Goal: Information Seeking & Learning: Find contact information

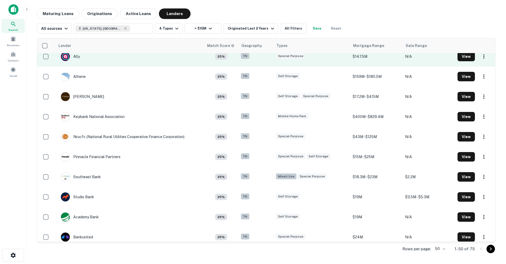
scroll to position [208, 0]
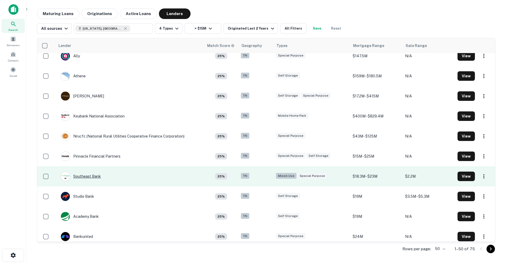
click at [89, 175] on div "Southeast Bank" at bounding box center [81, 175] width 40 height 9
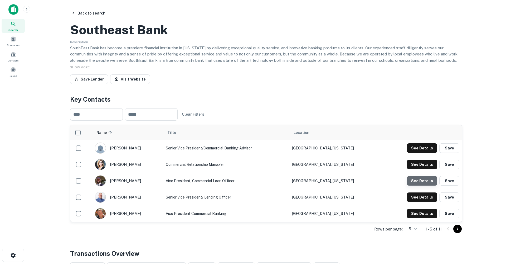
click at [425, 153] on button "See Details" at bounding box center [422, 147] width 30 height 9
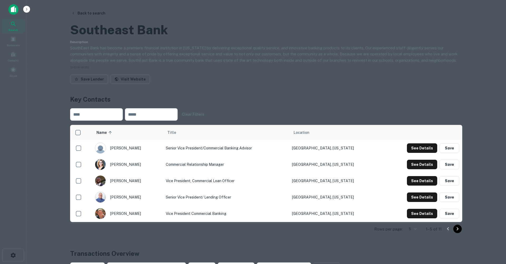
drag, startPoint x: 230, startPoint y: 128, endPoint x: 176, endPoint y: 126, distance: 53.6
copy p "[EMAIL_ADDRESS][DOMAIN_NAME]"
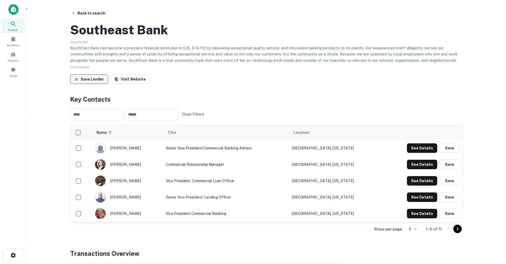
click at [100, 84] on button "Save Lender" at bounding box center [89, 78] width 38 height 9
click at [83, 13] on button "Back to search" at bounding box center [88, 12] width 39 height 9
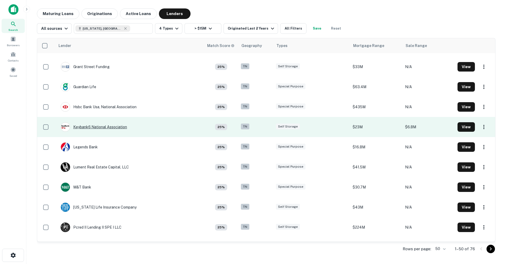
scroll to position [579, 0]
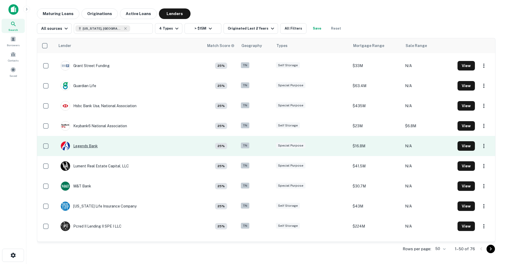
click at [89, 147] on div "Legends Bank" at bounding box center [79, 145] width 37 height 9
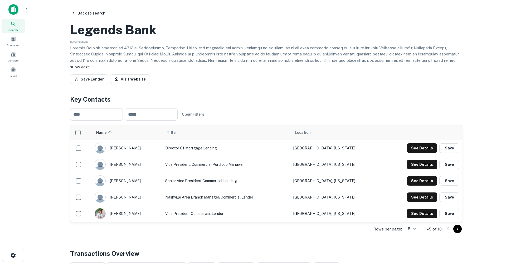
click at [79, 69] on span "SHOW MORE" at bounding box center [80, 67] width 20 height 4
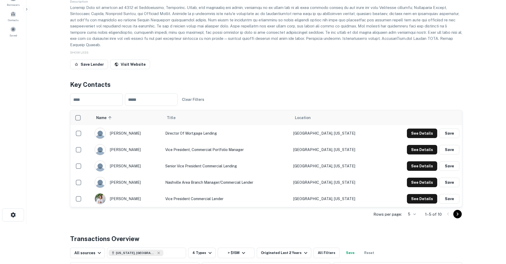
scroll to position [49, 0]
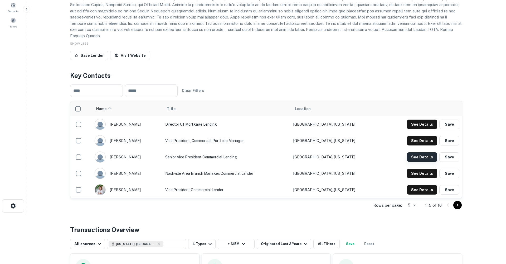
click at [415, 129] on button "See Details" at bounding box center [422, 123] width 30 height 9
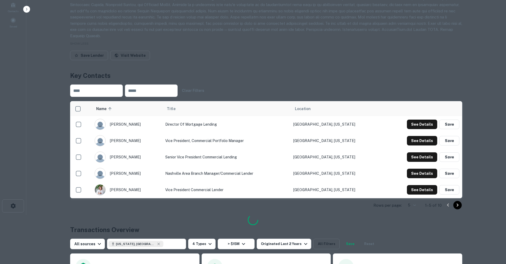
click at [258, 214] on div at bounding box center [253, 220] width 11 height 12
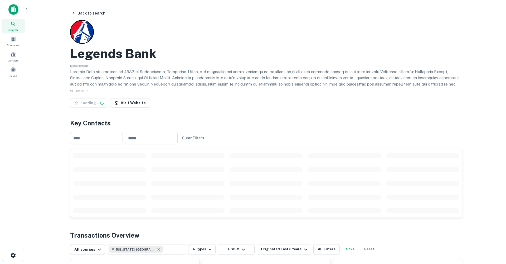
scroll to position [49, 0]
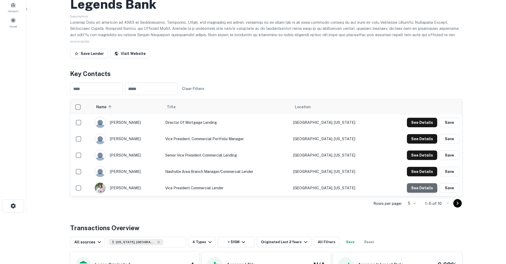
click at [416, 127] on button "See Details" at bounding box center [422, 122] width 30 height 9
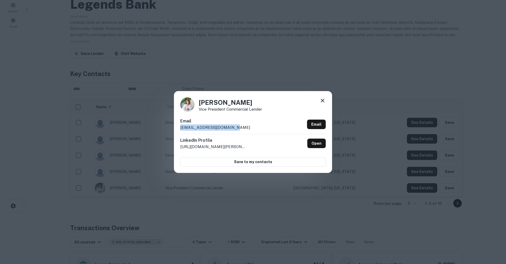
drag, startPoint x: 233, startPoint y: 127, endPoint x: 168, endPoint y: 128, distance: 65.4
click at [168, 128] on div "Amelia Magette Vice President Commercial Lender Email amagette@legendsbank.com …" at bounding box center [253, 132] width 506 height 264
copy p "amagette@legendsbank.com"
click at [323, 101] on icon at bounding box center [323, 100] width 6 height 6
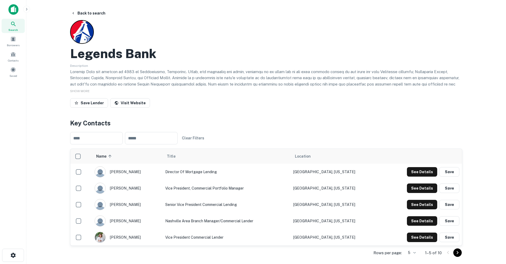
scroll to position [0, 0]
click at [86, 12] on button "Back to search" at bounding box center [88, 12] width 39 height 9
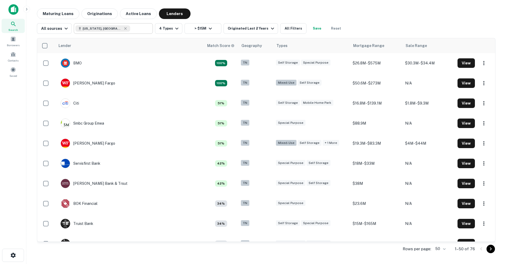
type input "**********"
click at [122, 29] on input "**********" at bounding box center [108, 28] width 67 height 7
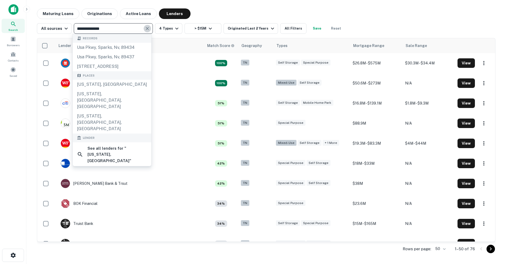
click at [148, 28] on icon "Clear" at bounding box center [147, 28] width 5 height 5
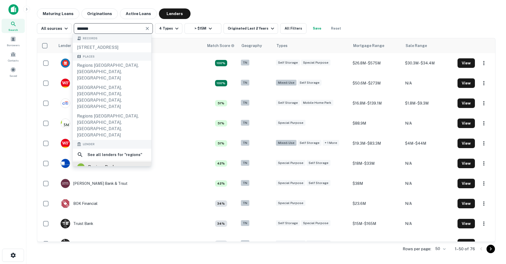
type input "*******"
click at [107, 163] on div "regions bank" at bounding box center [101, 167] width 27 height 8
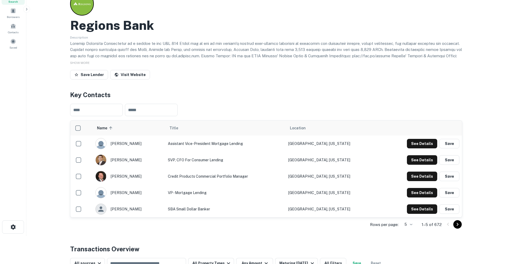
scroll to position [28, 0]
click at [413, 148] on button "See Details" at bounding box center [422, 142] width 30 height 9
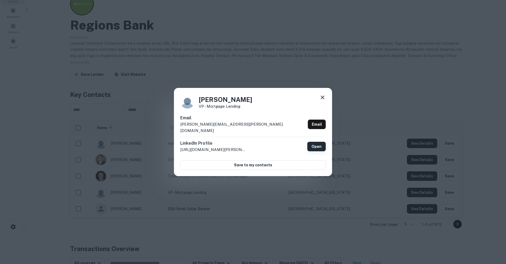
click at [319, 142] on link "Open" at bounding box center [316, 146] width 18 height 9
click at [323, 99] on icon at bounding box center [323, 97] width 4 height 4
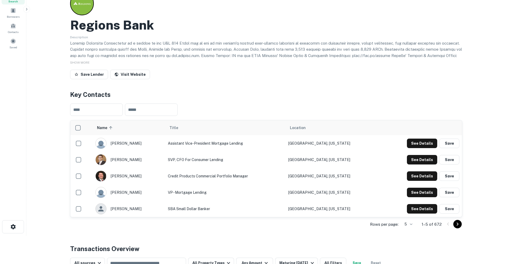
click at [457, 224] on icon "Go to next page" at bounding box center [458, 224] width 6 height 6
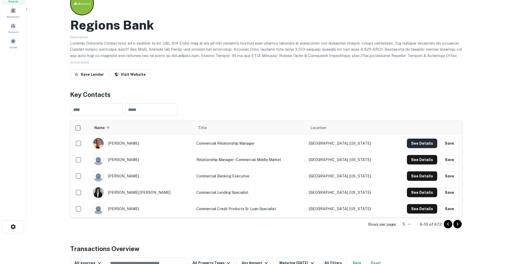
click at [425, 142] on button "See Details" at bounding box center [422, 142] width 30 height 9
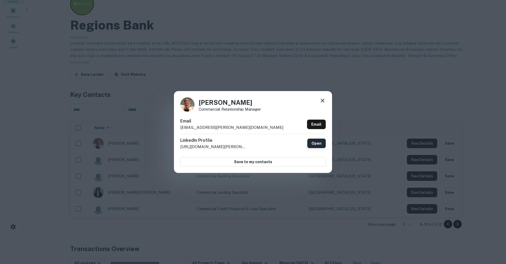
click at [320, 143] on link "Open" at bounding box center [316, 142] width 18 height 9
drag, startPoint x: 224, startPoint y: 128, endPoint x: 174, endPoint y: 129, distance: 49.8
click at [174, 129] on div "Colton Lee Commercial Relationship Manager Email colton.lee@regions.com Email L…" at bounding box center [253, 132] width 158 height 82
copy p "colton.lee@regions.com"
click at [323, 102] on icon at bounding box center [323, 100] width 6 height 6
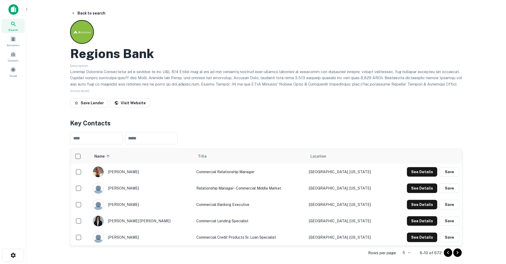
scroll to position [0, 0]
click at [90, 103] on button "Save Lender" at bounding box center [89, 102] width 38 height 9
click at [85, 13] on button "Back to search" at bounding box center [88, 12] width 39 height 9
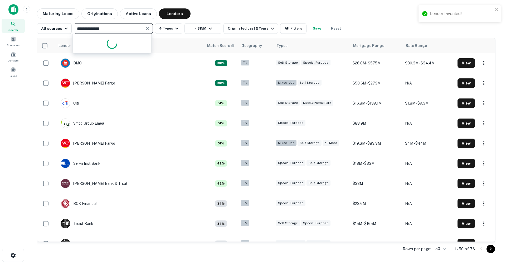
click at [118, 28] on input "**********" at bounding box center [108, 28] width 67 height 7
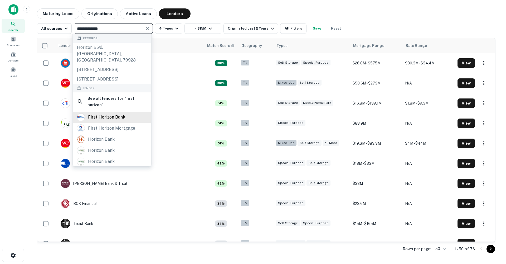
type input "**********"
click at [125, 121] on div "first horizon bank" at bounding box center [112, 117] width 70 height 8
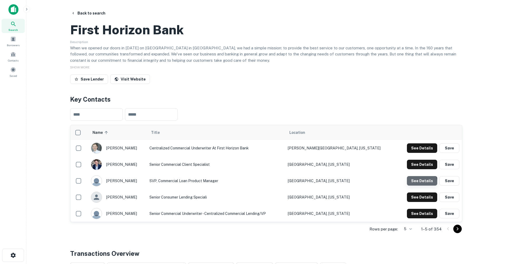
click at [419, 153] on button "See Details" at bounding box center [422, 147] width 30 height 9
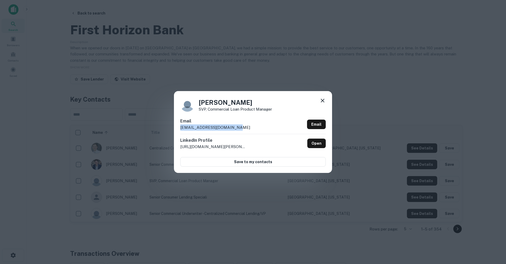
drag, startPoint x: 230, startPoint y: 127, endPoint x: 169, endPoint y: 128, distance: 61.4
click at [169, 127] on div "Courtney Murray SVP, Commercial Loan Product Manager Email cemurray@firsthorizo…" at bounding box center [253, 132] width 506 height 264
copy p "cemurray@firsthorizon.com"
click at [323, 100] on icon at bounding box center [323, 100] width 6 height 6
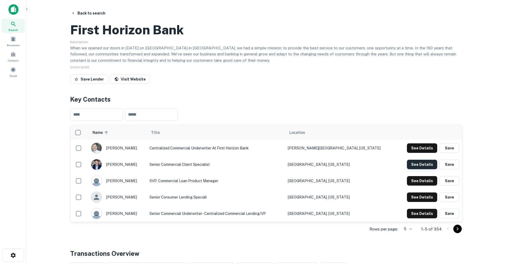
click at [419, 153] on button "See Details" at bounding box center [422, 147] width 30 height 9
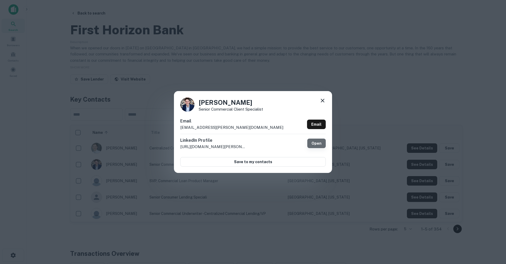
click at [313, 145] on link "Open" at bounding box center [316, 142] width 18 height 9
drag, startPoint x: 236, startPoint y: 128, endPoint x: 169, endPoint y: 128, distance: 67.2
click at [169, 128] on div "Caleb Tasker Senior Commercial Client Specialist Email caleb.tasker@firsthorizo…" at bounding box center [253, 132] width 506 height 264
copy p "caleb.tasker@firsthorizon.com"
click at [324, 100] on icon at bounding box center [323, 100] width 6 height 6
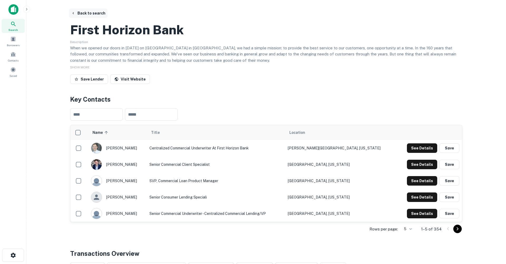
click at [82, 12] on button "Back to search" at bounding box center [88, 12] width 39 height 9
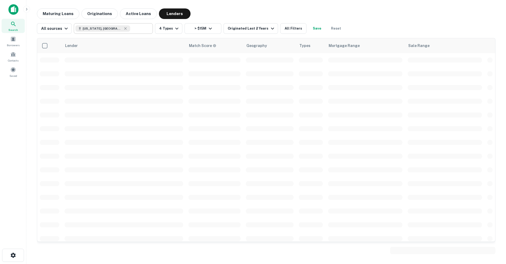
type input "**********"
click at [130, 29] on input "**********" at bounding box center [140, 28] width 20 height 7
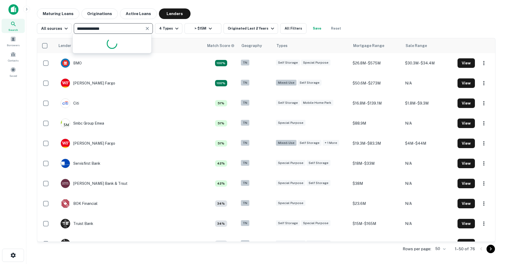
click at [147, 28] on icon "Clear" at bounding box center [147, 28] width 3 height 3
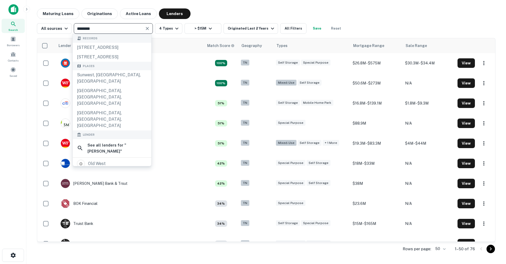
type input "********"
click at [120, 171] on div "sunwest bank" at bounding box center [112, 175] width 70 height 8
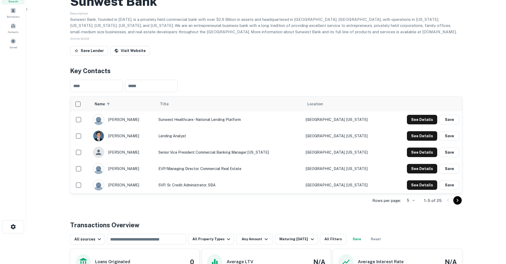
scroll to position [32, 0]
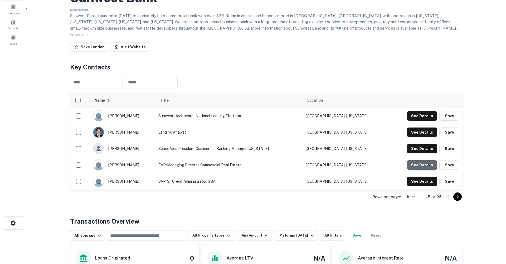
click at [422, 121] on button "See Details" at bounding box center [422, 115] width 30 height 9
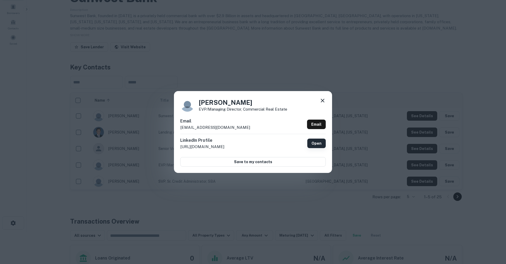
click at [320, 141] on link "Open" at bounding box center [316, 142] width 18 height 9
click at [326, 100] on icon at bounding box center [323, 100] width 6 height 6
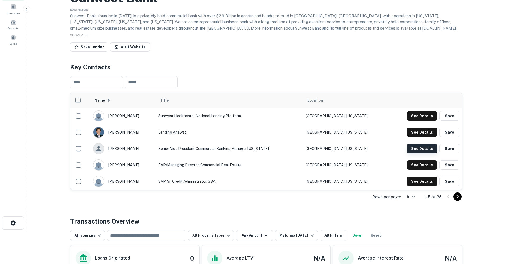
click at [429, 121] on button "See Details" at bounding box center [422, 115] width 30 height 9
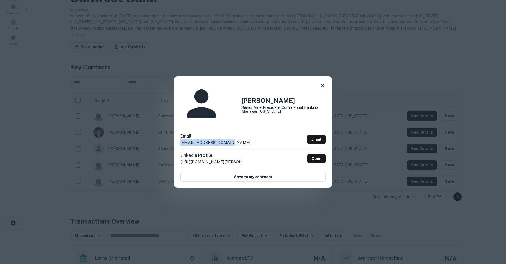
drag, startPoint x: 228, startPoint y: 128, endPoint x: 176, endPoint y: 126, distance: 52.2
click at [176, 126] on div "Brian Rolph Senior Vice President Commercial Banking Manager Florida Email brol…" at bounding box center [253, 132] width 158 height 112
copy p "brolph@sunwestbank.com"
click at [320, 89] on icon at bounding box center [323, 85] width 6 height 6
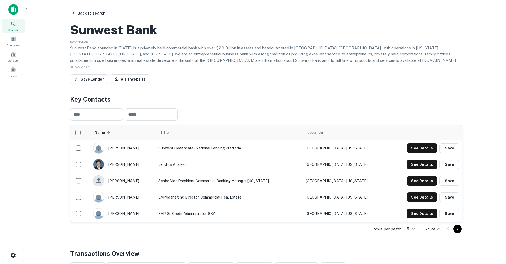
scroll to position [0, 0]
click at [83, 13] on button "Back to search" at bounding box center [88, 12] width 39 height 9
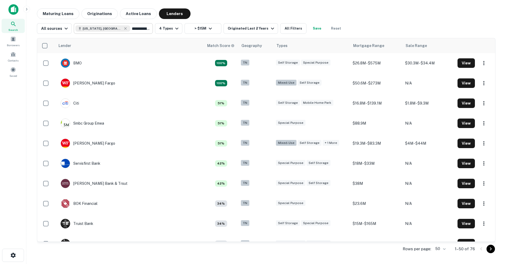
click at [130, 29] on input "**********" at bounding box center [140, 28] width 20 height 7
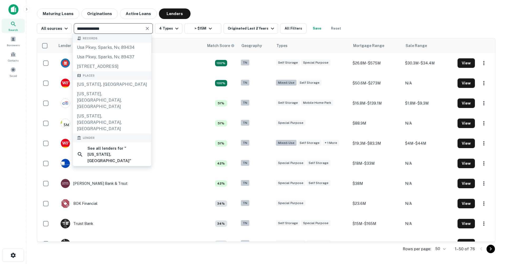
click at [124, 29] on input "**********" at bounding box center [108, 28] width 67 height 7
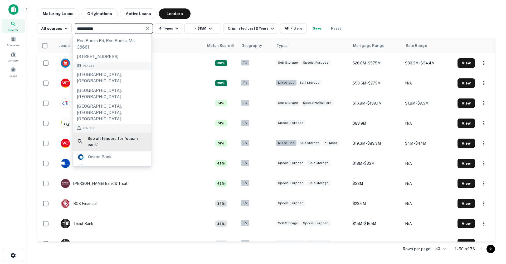
scroll to position [31, 0]
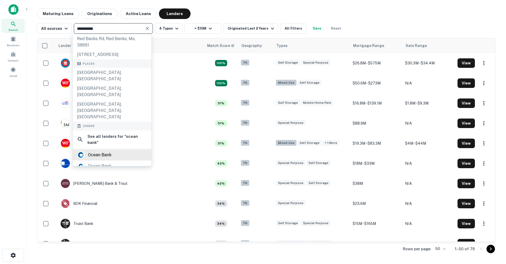
type input "**********"
click at [104, 151] on div "ocean bank" at bounding box center [99, 155] width 23 height 8
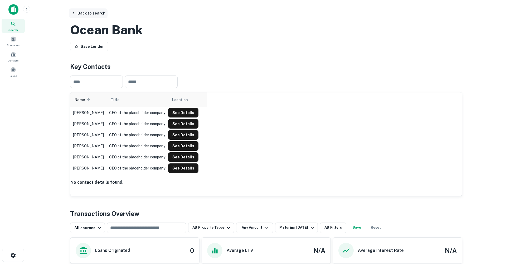
click at [80, 13] on button "Back to search" at bounding box center [88, 12] width 39 height 9
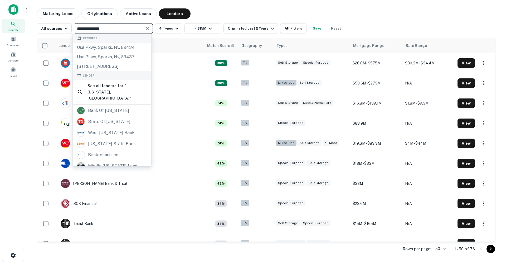
click at [118, 29] on input "**********" at bounding box center [108, 28] width 67 height 7
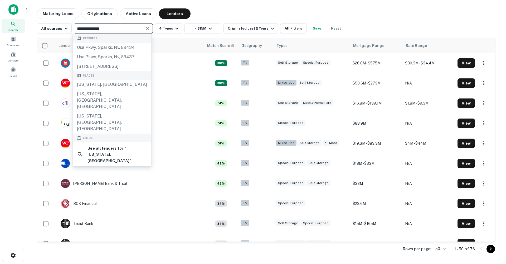
click at [120, 27] on input "**********" at bounding box center [108, 28] width 67 height 7
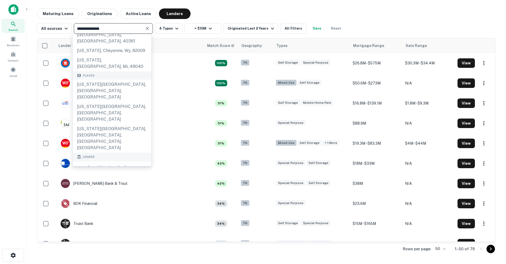
scroll to position [24, 0]
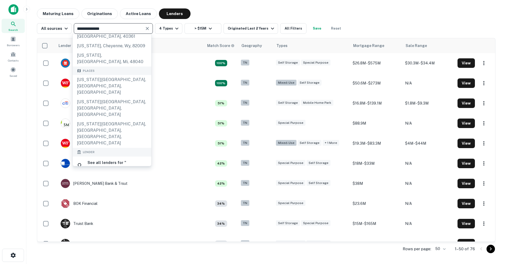
type input "**********"
click at [110, 177] on div "bank of tennessee" at bounding box center [108, 181] width 41 height 8
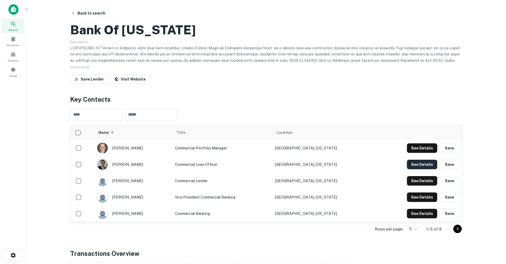
click at [429, 153] on button "See Details" at bounding box center [422, 147] width 30 height 9
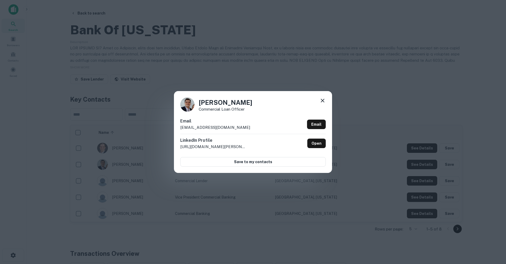
click at [322, 99] on icon at bounding box center [323, 100] width 6 height 6
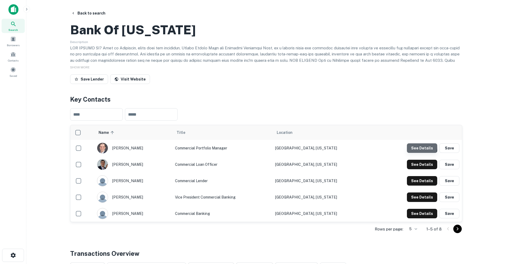
click at [415, 153] on button "See Details" at bounding box center [422, 147] width 30 height 9
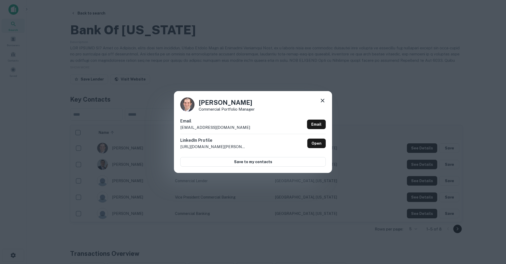
click at [325, 99] on icon at bounding box center [323, 100] width 6 height 6
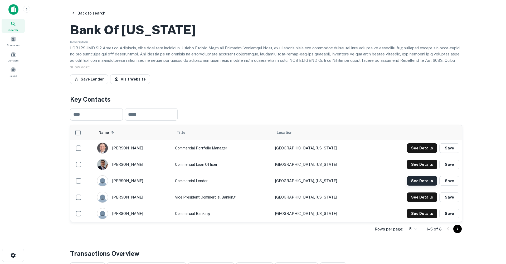
click at [421, 153] on button "See Details" at bounding box center [422, 147] width 30 height 9
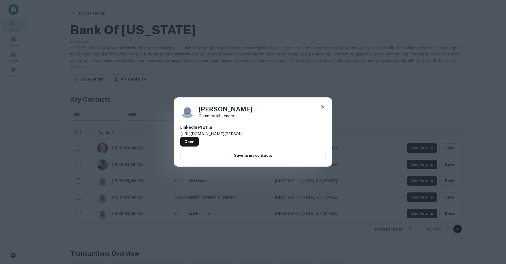
click at [325, 107] on icon at bounding box center [323, 107] width 6 height 6
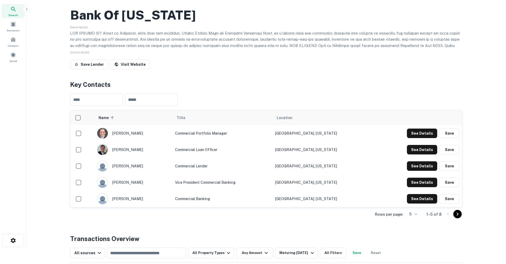
scroll to position [26, 0]
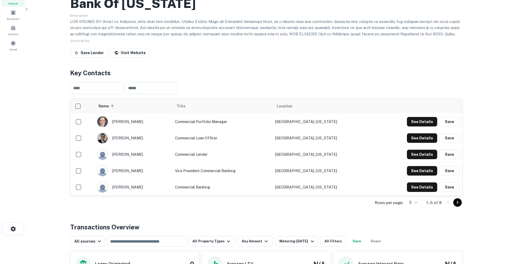
click at [458, 204] on icon "Go to next page" at bounding box center [458, 202] width 2 height 3
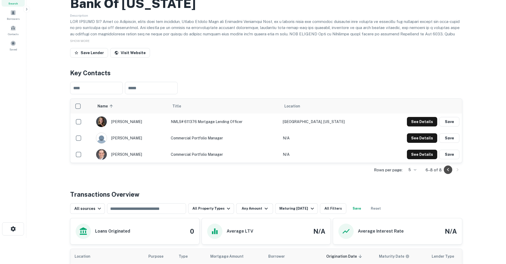
click at [448, 173] on icon "Go to previous page" at bounding box center [448, 169] width 6 height 6
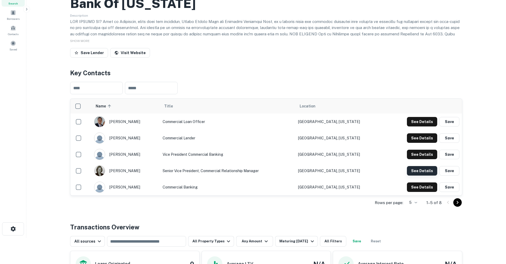
click at [422, 126] on button "See Details" at bounding box center [422, 121] width 30 height 9
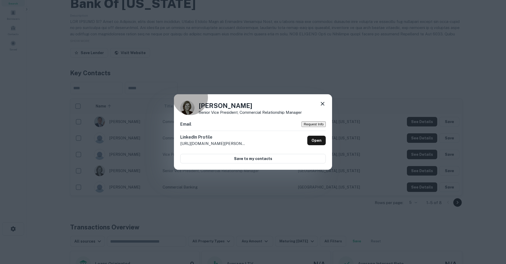
click at [312, 123] on button "Request Info" at bounding box center [314, 124] width 24 height 6
click at [318, 142] on link "Open" at bounding box center [316, 140] width 18 height 9
click at [322, 102] on icon at bounding box center [323, 104] width 4 height 4
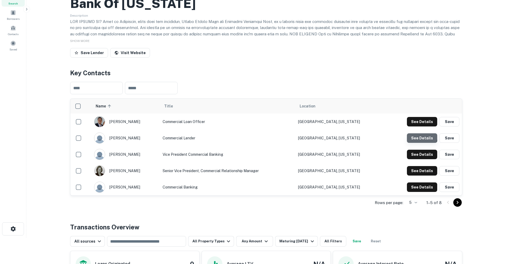
click at [419, 126] on button "See Details" at bounding box center [422, 121] width 30 height 9
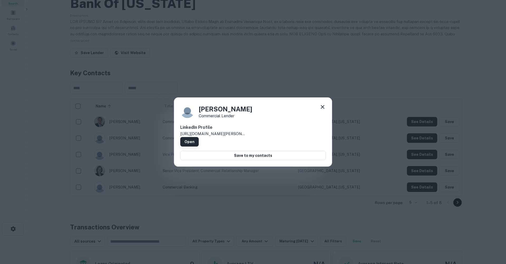
click at [199, 137] on link "Open" at bounding box center [189, 141] width 18 height 9
click at [324, 109] on icon at bounding box center [323, 107] width 4 height 4
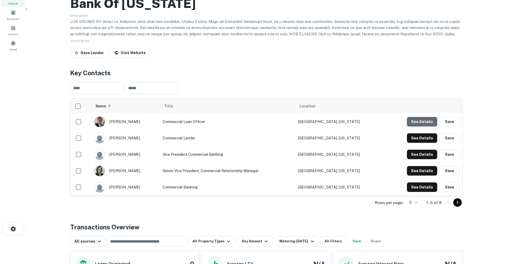
click at [424, 126] on button "See Details" at bounding box center [422, 121] width 30 height 9
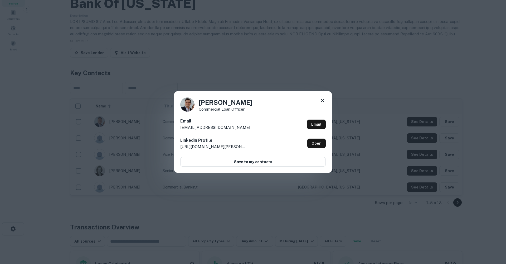
click at [324, 97] on div "Dylan Sparks Commercial Loan Officer Email dsparks@tntech.edu Email LinkedIn Pr…" at bounding box center [253, 132] width 158 height 82
click at [324, 100] on icon at bounding box center [323, 100] width 6 height 6
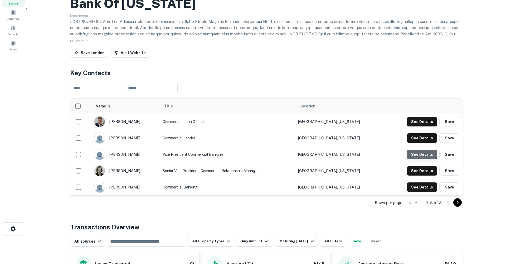
click at [416, 126] on button "See Details" at bounding box center [422, 121] width 30 height 9
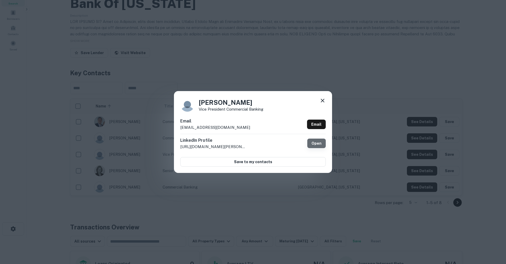
click at [321, 143] on link "Open" at bounding box center [316, 142] width 18 height 9
drag, startPoint x: 243, startPoint y: 128, endPoint x: 171, endPoint y: 127, distance: 72.3
click at [172, 128] on div "Wes Argabrite Vice President Commercial Banking Email wargabrite@bankoftennesse…" at bounding box center [253, 132] width 506 height 264
copy p "wargabrite@bankoftennessee.com"
click at [325, 102] on icon at bounding box center [323, 100] width 6 height 6
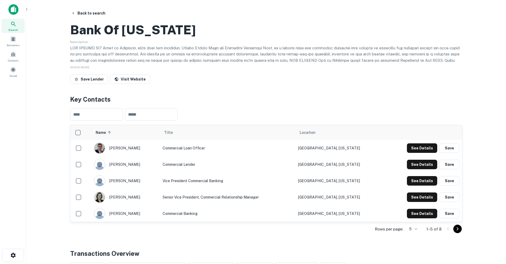
scroll to position [0, 0]
click at [81, 11] on button "Back to search" at bounding box center [88, 12] width 39 height 9
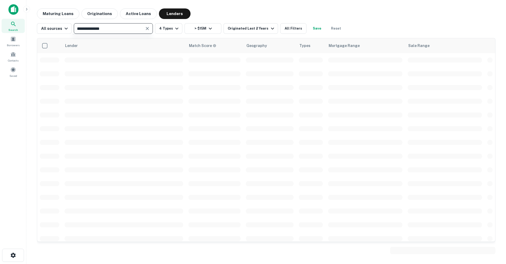
click at [128, 30] on input "**********" at bounding box center [108, 28] width 67 height 7
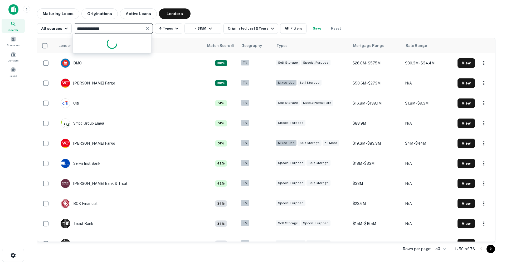
click at [128, 30] on input "**********" at bounding box center [108, 28] width 67 height 7
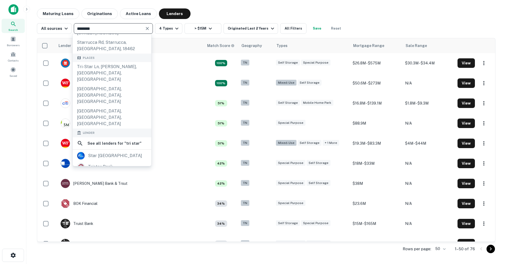
scroll to position [31, 0]
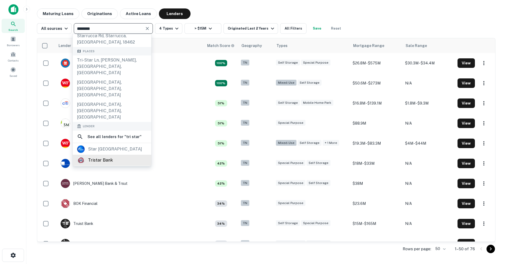
type input "********"
click at [106, 156] on div "tristar bank" at bounding box center [100, 160] width 25 height 8
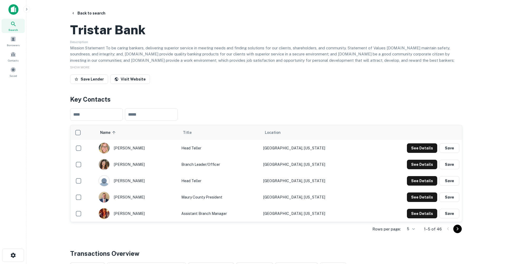
click at [88, 69] on span "SHOW MORE" at bounding box center [80, 67] width 20 height 4
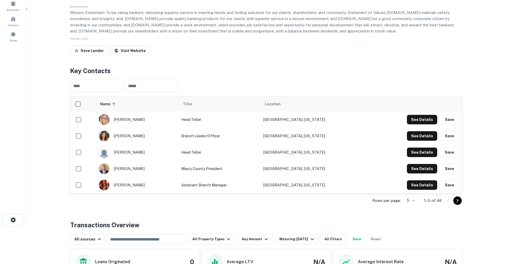
scroll to position [37, 0]
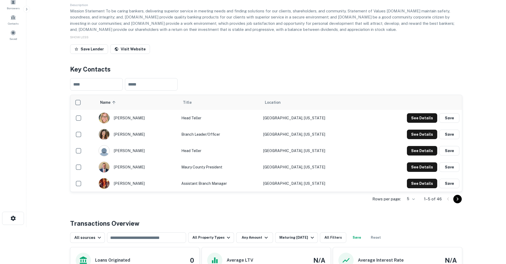
click at [458, 200] on icon "Go to next page" at bounding box center [458, 198] width 2 height 3
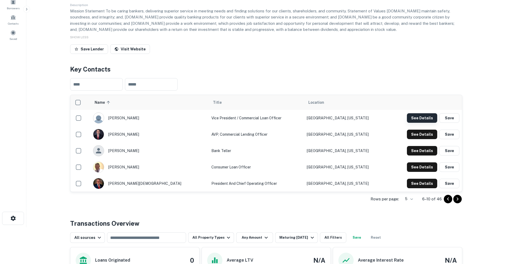
click at [419, 123] on button "See Details" at bounding box center [422, 117] width 30 height 9
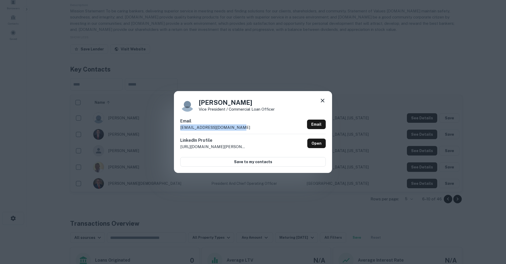
drag, startPoint x: 227, startPoint y: 127, endPoint x: 174, endPoint y: 129, distance: 53.3
click at [174, 129] on div "Charlie Goatz Vice President / Commercial Loan Officer Email charlie.goatz@tris…" at bounding box center [253, 132] width 158 height 82
copy p "charlie.goatz@tristar.bank"
click at [323, 100] on icon at bounding box center [323, 100] width 6 height 6
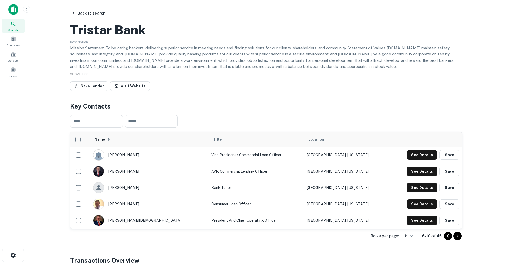
scroll to position [0, 0]
click at [85, 12] on button "Back to search" at bounding box center [88, 12] width 39 height 9
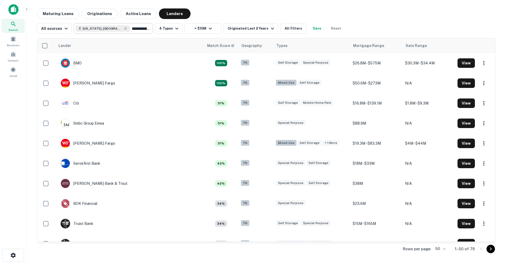
click at [130, 28] on input "**********" at bounding box center [140, 28] width 20 height 7
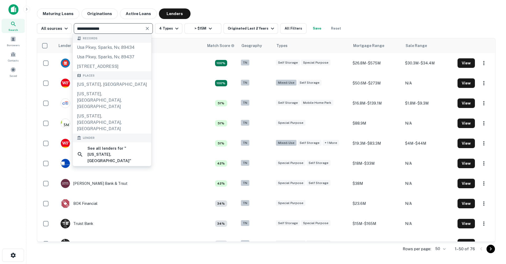
click at [122, 28] on input "**********" at bounding box center [108, 28] width 67 height 7
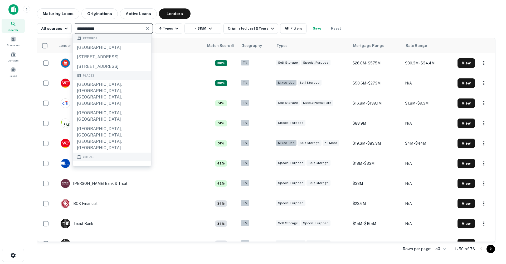
type input "**********"
click at [128, 180] on div "studio bank" at bounding box center [112, 185] width 79 height 11
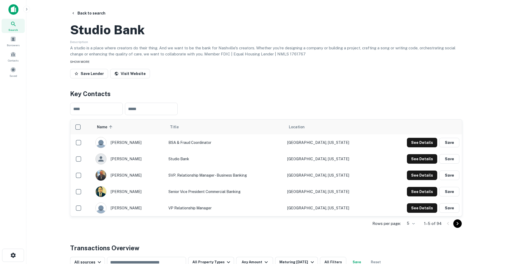
click at [93, 65] on div "SHOW MORE" at bounding box center [266, 61] width 392 height 6
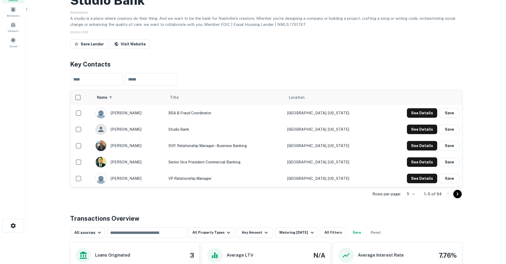
scroll to position [30, 0]
click at [418, 117] on button "See Details" at bounding box center [422, 112] width 30 height 9
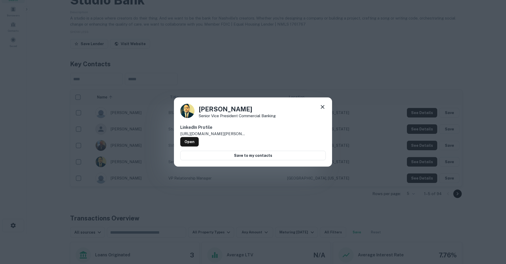
click at [324, 110] on icon at bounding box center [323, 107] width 6 height 6
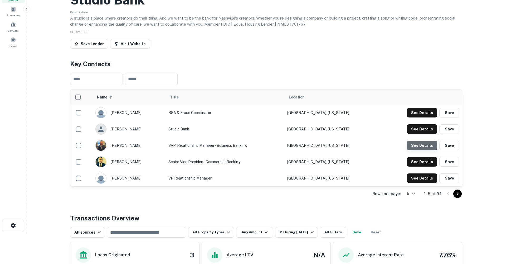
click at [418, 117] on button "See Details" at bounding box center [422, 112] width 30 height 9
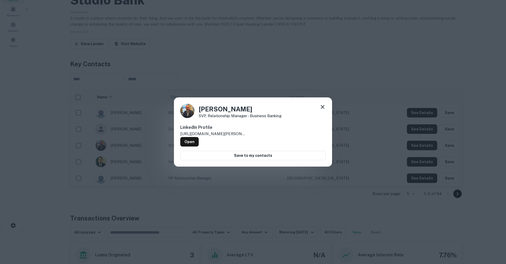
click at [323, 108] on icon at bounding box center [323, 107] width 4 height 4
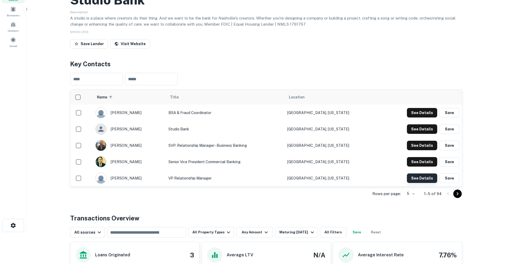
click at [423, 117] on button "See Details" at bounding box center [422, 112] width 30 height 9
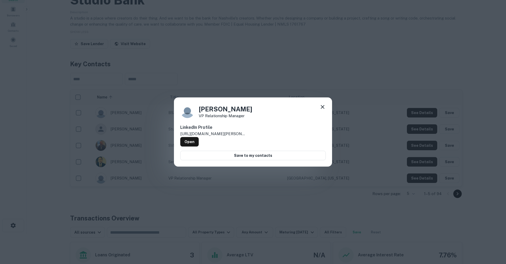
click at [323, 110] on icon at bounding box center [323, 107] width 6 height 6
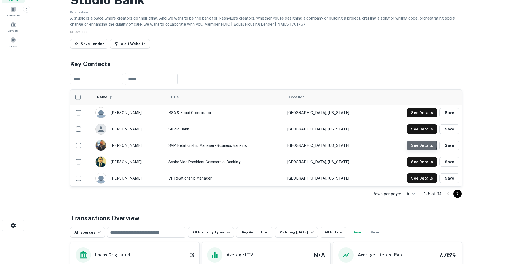
click at [413, 117] on button "See Details" at bounding box center [422, 112] width 30 height 9
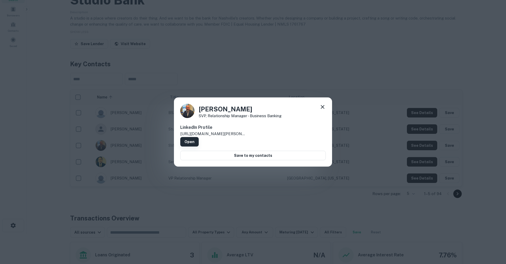
click at [199, 137] on link "Open" at bounding box center [189, 141] width 18 height 9
click at [324, 110] on icon at bounding box center [323, 107] width 6 height 6
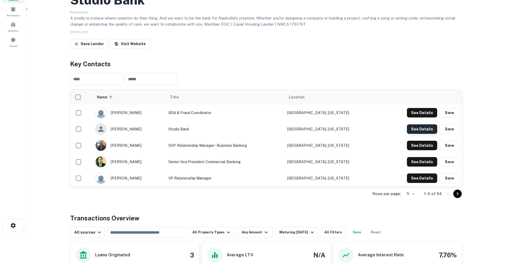
click at [420, 117] on button "See Details" at bounding box center [422, 112] width 30 height 9
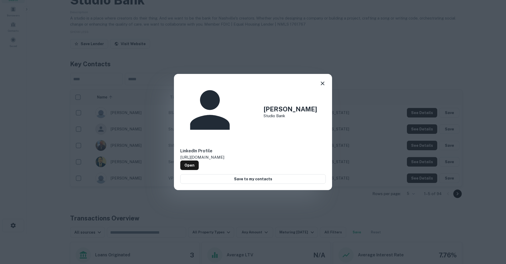
click at [325, 87] on icon at bounding box center [323, 83] width 6 height 6
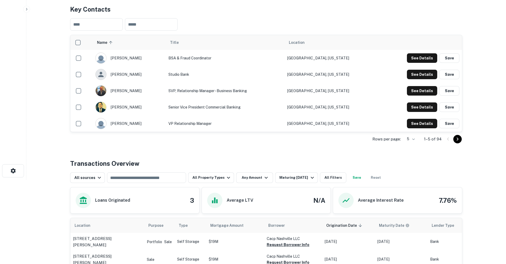
scroll to position [44, 0]
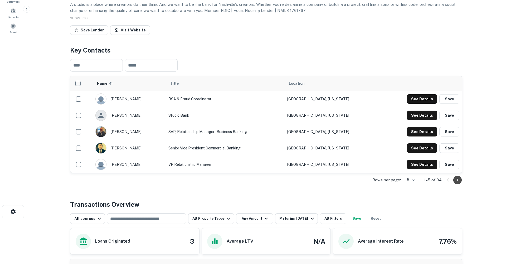
click at [459, 183] on icon "Go to next page" at bounding box center [458, 180] width 6 height 6
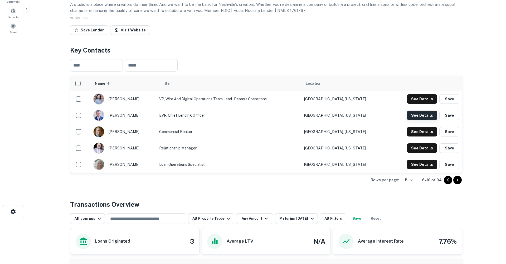
click at [412, 104] on button "See Details" at bounding box center [422, 98] width 30 height 9
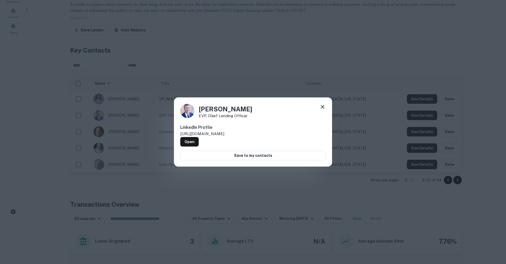
click at [325, 107] on icon at bounding box center [323, 107] width 6 height 6
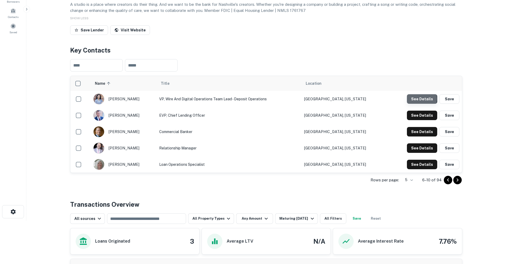
click at [419, 104] on button "See Details" at bounding box center [422, 98] width 30 height 9
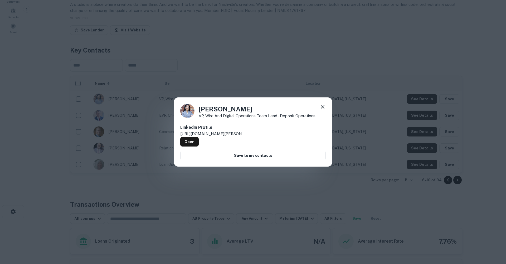
click at [321, 108] on icon at bounding box center [323, 107] width 6 height 6
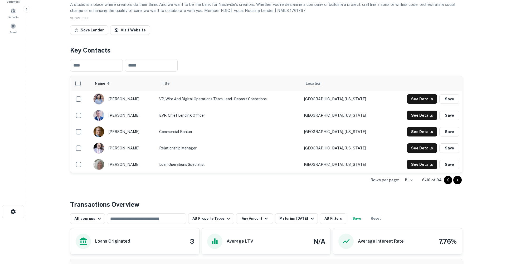
click at [92, 35] on button "Save Lender" at bounding box center [89, 29] width 38 height 9
click at [135, 35] on link "Visit Website" at bounding box center [130, 29] width 40 height 9
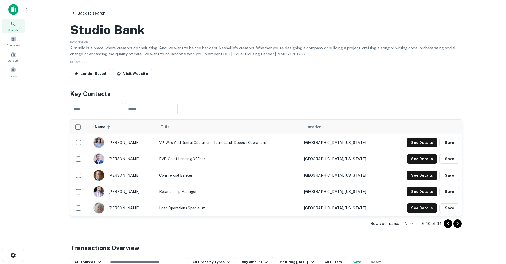
scroll to position [0, 0]
click at [94, 12] on button "Back to search" at bounding box center [88, 12] width 39 height 9
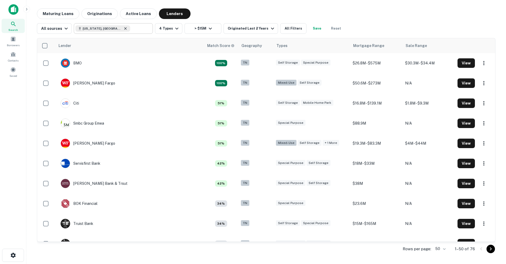
click at [123, 29] on icon at bounding box center [125, 28] width 4 height 4
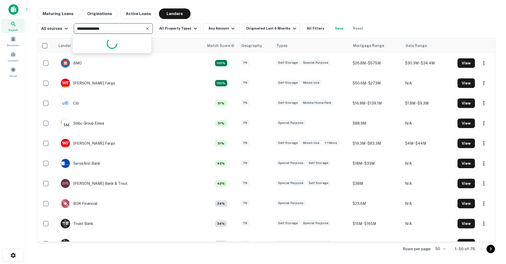
click at [119, 28] on input "**********" at bounding box center [108, 28] width 67 height 7
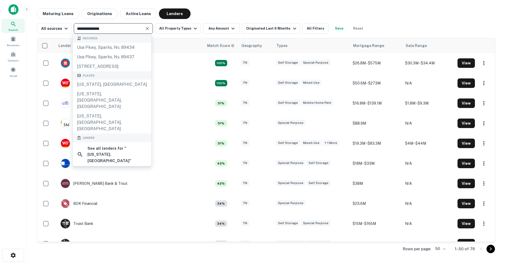
click at [119, 28] on input "**********" at bounding box center [108, 28] width 67 height 7
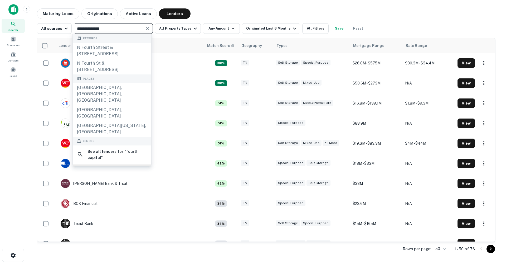
type input "**********"
click at [107, 166] on div "fourth capital" at bounding box center [102, 170] width 29 height 8
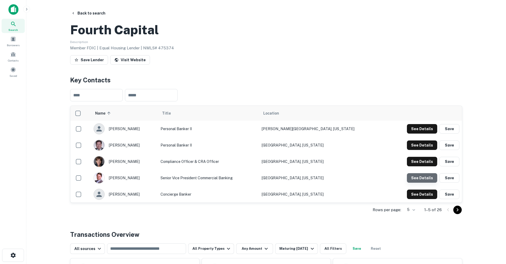
click at [424, 133] on button "See Details" at bounding box center [422, 128] width 30 height 9
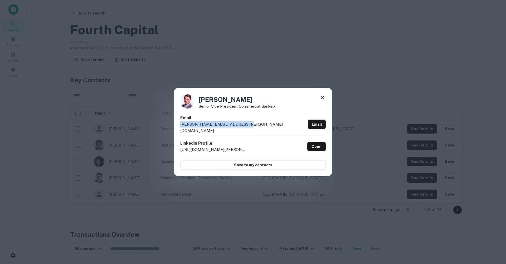
drag, startPoint x: 239, startPoint y: 128, endPoint x: 174, endPoint y: 126, distance: 65.9
click at [174, 126] on div "Travis Dumke Senior Vice President Commercial Banking Email travis.dumke@fourth…" at bounding box center [253, 132] width 506 height 264
copy p "travis.dumke@fourthcapital.com"
click at [324, 99] on icon at bounding box center [323, 97] width 6 height 6
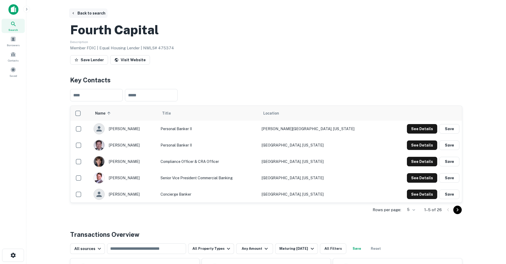
click at [88, 13] on button "Back to search" at bounding box center [88, 12] width 39 height 9
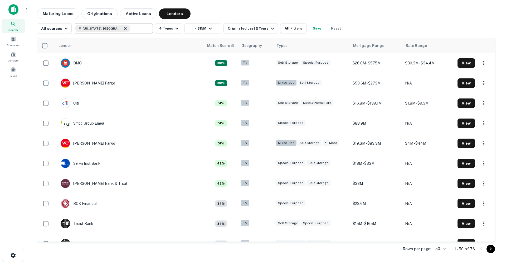
click at [123, 29] on icon at bounding box center [125, 28] width 4 height 4
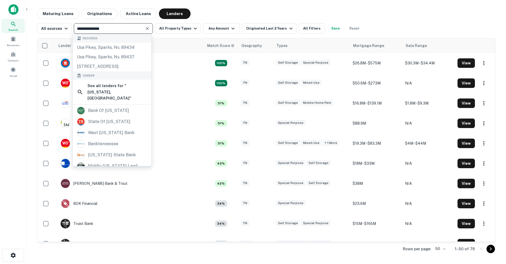
type input "**********"
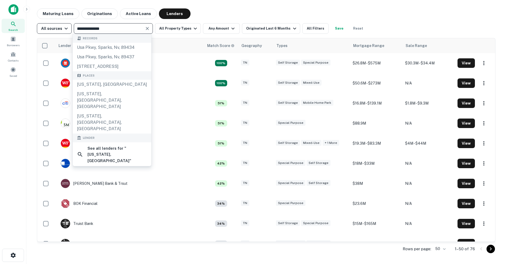
drag, startPoint x: 113, startPoint y: 28, endPoint x: 67, endPoint y: 25, distance: 46.6
click at [67, 25] on div "**********" at bounding box center [202, 28] width 330 height 11
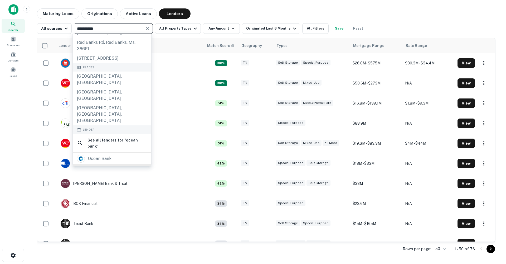
scroll to position [30, 0]
type input "**********"
click at [99, 152] on div "ocean bank" at bounding box center [99, 156] width 23 height 8
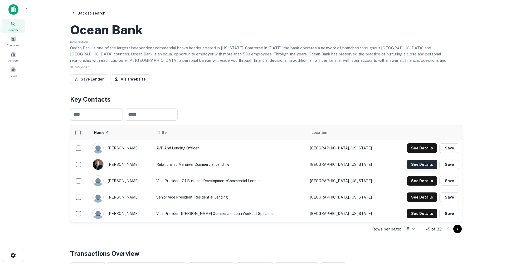
click at [424, 153] on button "See Details" at bounding box center [422, 147] width 30 height 9
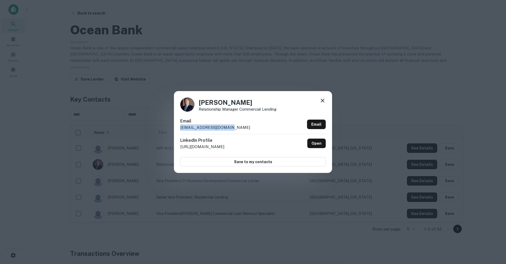
drag, startPoint x: 229, startPoint y: 127, endPoint x: 172, endPoint y: 126, distance: 56.7
click at [172, 126] on div "David Lumbert Relationship Manager Commercial Lending Email dlumbert@oceanbank.…" at bounding box center [253, 132] width 506 height 264
copy p "dlumbert@oceanbank.com"
